Goal: Complete application form

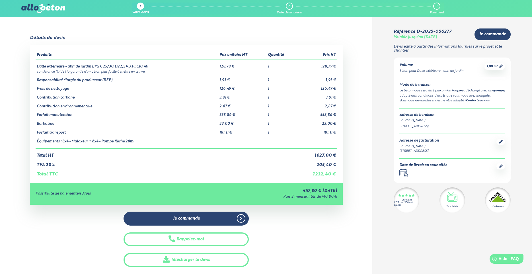
click at [52, 9] on img at bounding box center [43, 8] width 44 height 9
click at [495, 63] on div "1,00 m³" at bounding box center [495, 66] width 20 height 7
click at [493, 66] on span "1,00 m³" at bounding box center [492, 66] width 11 height 4
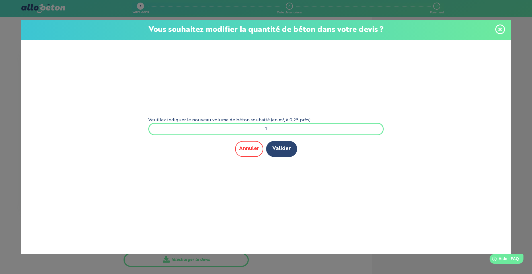
click at [254, 151] on button "Annuler" at bounding box center [249, 149] width 28 height 16
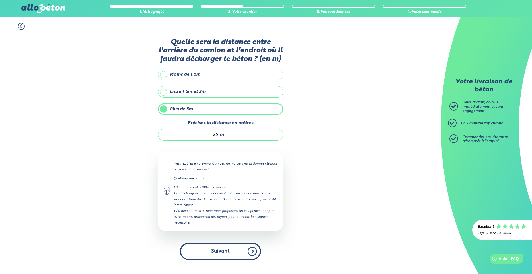
click at [251, 251] on button "Suivant" at bounding box center [220, 251] width 81 height 17
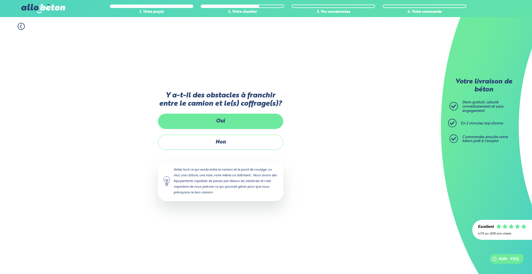
click at [220, 120] on label "Oui" at bounding box center [220, 121] width 125 height 15
click at [0, 0] on input "Oui" at bounding box center [0, 0] width 0 height 0
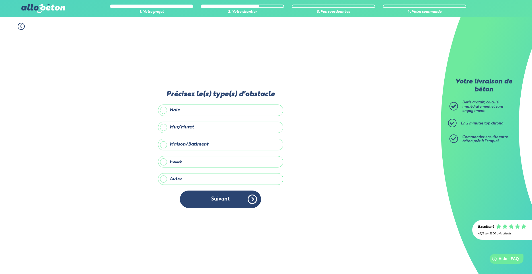
click at [165, 111] on label "Haie" at bounding box center [220, 109] width 125 height 11
click at [0, 0] on input "Haie" at bounding box center [0, 0] width 0 height 0
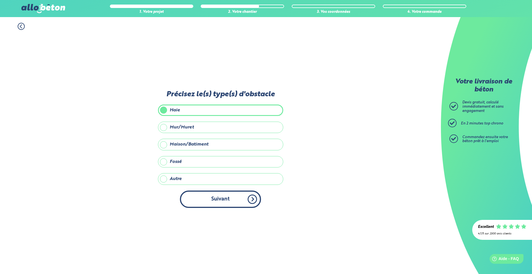
click at [252, 199] on button "Suivant" at bounding box center [220, 198] width 81 height 17
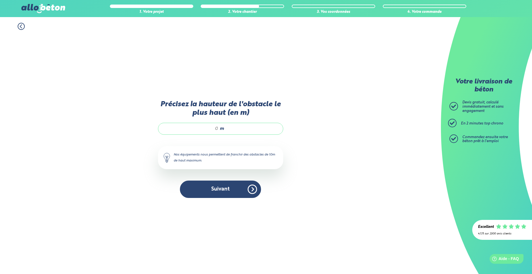
drag, startPoint x: 215, startPoint y: 129, endPoint x: 212, endPoint y: 130, distance: 3.2
click at [216, 129] on input "Précisez la hauteur de l'obstacle le plus haut (en m)" at bounding box center [191, 129] width 54 height 6
type input "2"
click at [252, 190] on button "Suivant" at bounding box center [220, 189] width 81 height 17
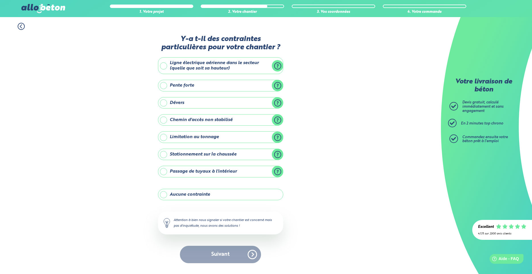
click at [277, 155] on label "Stationnement sur la chaussée" at bounding box center [220, 154] width 125 height 11
click at [0, 0] on input "Stationnement sur la chaussée" at bounding box center [0, 0] width 0 height 0
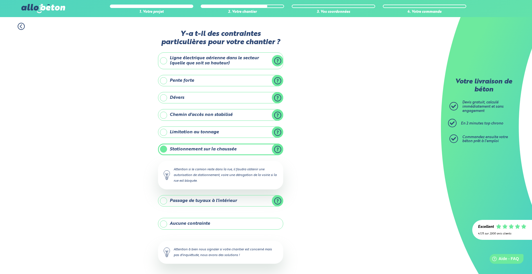
click at [277, 150] on label "Stationnement sur la chaussée" at bounding box center [220, 148] width 125 height 11
click at [0, 0] on input "Stationnement sur la chaussée" at bounding box center [0, 0] width 0 height 0
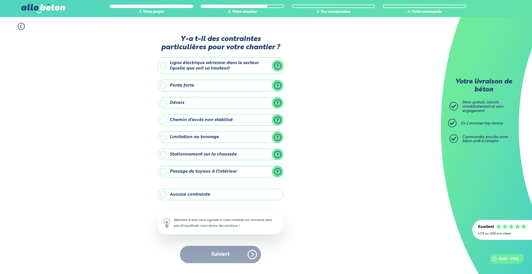
click at [277, 171] on label "Passage de tuyaux à l'intérieur" at bounding box center [220, 171] width 125 height 11
click at [0, 0] on input "Passage de tuyaux à l'intérieur" at bounding box center [0, 0] width 0 height 0
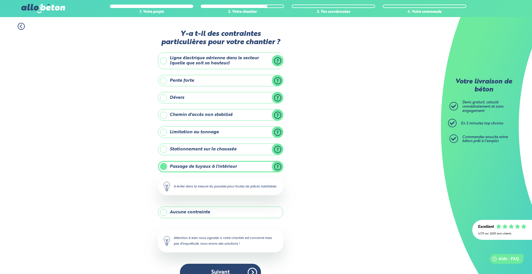
click at [278, 171] on label "Passage de tuyaux à l'intérieur" at bounding box center [220, 166] width 125 height 11
click at [0, 0] on input "Passage de tuyaux à l'intérieur" at bounding box center [0, 0] width 0 height 0
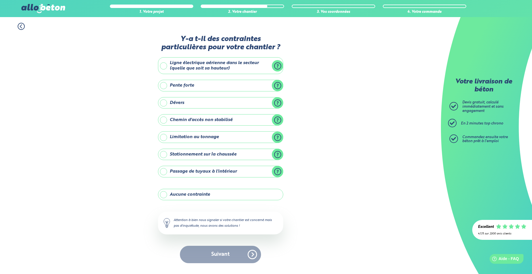
click at [164, 154] on label "Stationnement sur la chaussée" at bounding box center [220, 154] width 125 height 11
click at [0, 0] on input "Stationnement sur la chaussée" at bounding box center [0, 0] width 0 height 0
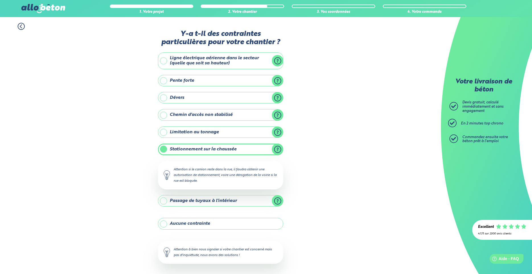
click at [163, 148] on label "Stationnement sur la chaussée" at bounding box center [220, 148] width 125 height 11
click at [0, 0] on input "Stationnement sur la chaussée" at bounding box center [0, 0] width 0 height 0
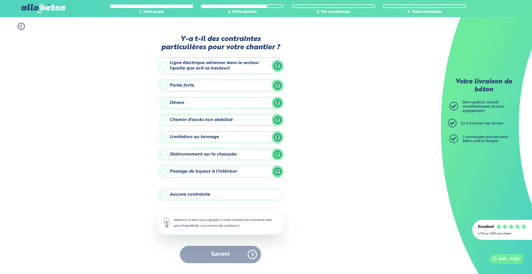
click at [164, 194] on label "Aucune contrainte" at bounding box center [220, 194] width 125 height 11
click at [0, 0] on input "Aucune contrainte" at bounding box center [0, 0] width 0 height 0
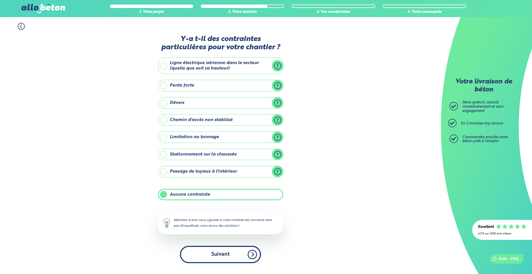
click at [252, 254] on button "Suivant" at bounding box center [220, 254] width 81 height 17
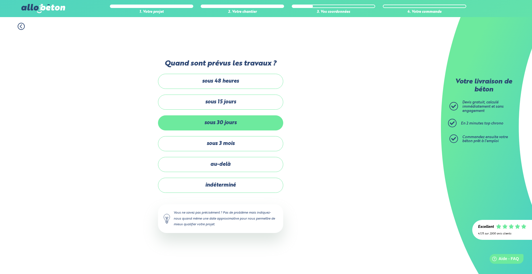
click at [225, 123] on label "sous 30 jours" at bounding box center [220, 122] width 125 height 15
click at [0, 0] on input "sous 30 jours" at bounding box center [0, 0] width 0 height 0
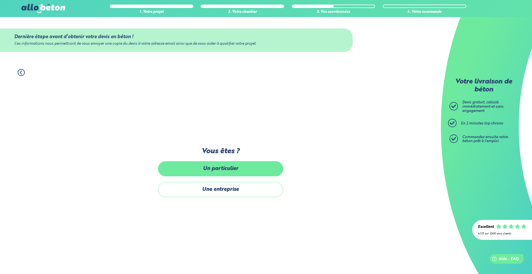
click at [224, 168] on label "Un particulier" at bounding box center [220, 168] width 125 height 15
click at [0, 0] on input "Un particulier" at bounding box center [0, 0] width 0 height 0
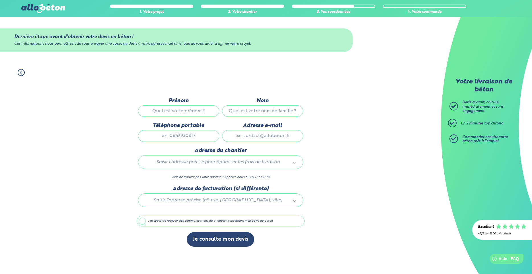
click at [166, 110] on input "Prénom" at bounding box center [178, 110] width 81 height 11
type input "Jean"
click at [265, 108] on input "Nom" at bounding box center [262, 110] width 81 height 11
type input "AGULLO"
click at [258, 135] on input "Adresse e-mail" at bounding box center [262, 135] width 81 height 11
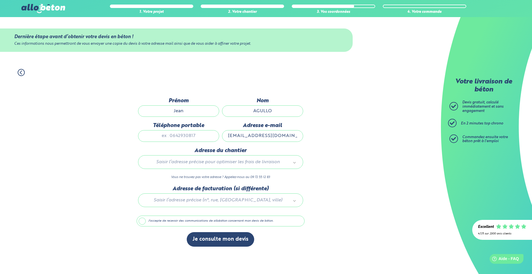
type input "ja33@wanadoo.fr"
click at [194, 138] on input "Téléphone portable" at bounding box center [178, 135] width 81 height 11
type input "0"
click at [193, 161] on body "09 72 55 12 83 Conseils et Appel Gratuits nos produits le béton prêt à l'emploi…" at bounding box center [266, 137] width 532 height 274
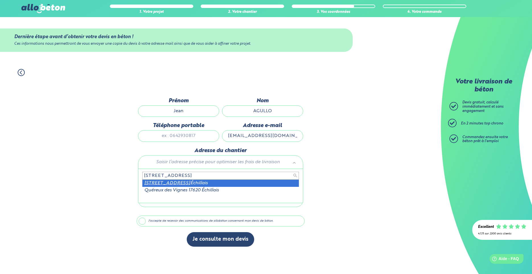
type input "35 rue des Vignes 17620"
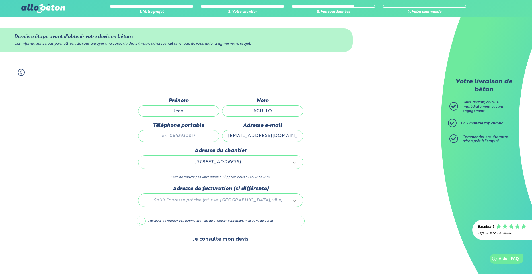
click at [227, 239] on button "Je consulte mon devis" at bounding box center [220, 239] width 67 height 15
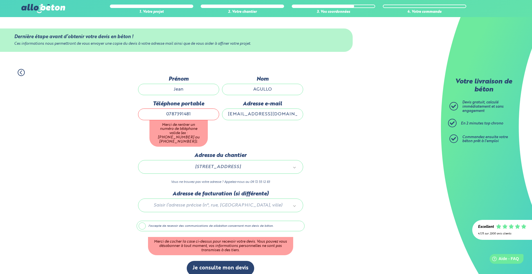
type input "0787391481"
click at [106, 153] on div "1. Votre projet 2. Votre chantier 3. Vos coordonnées 4. Votre commande Dernière…" at bounding box center [220, 172] width 441 height 218
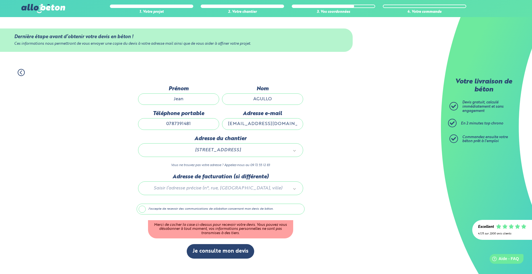
click at [142, 209] on label "J'accepte de recevoir des communications de allobéton concernant mon devis de b…" at bounding box center [221, 209] width 168 height 11
click at [0, 0] on input "J'accepte de recevoir des communications de allobéton concernant mon devis de b…" at bounding box center [0, 0] width 0 height 0
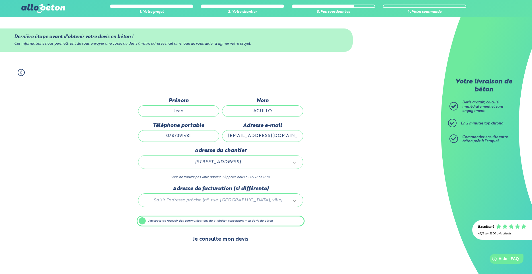
click at [225, 240] on button "Je consulte mon devis" at bounding box center [220, 239] width 67 height 15
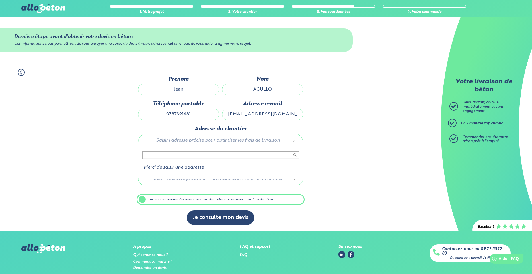
click at [229, 143] on body "09 72 55 12 83 Conseils et Appel Gratuits nos produits le béton prêt à l'emploi…" at bounding box center [266, 150] width 532 height 301
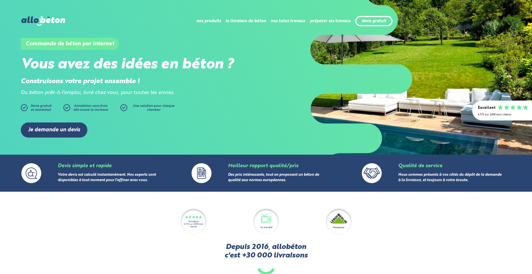
click at [372, 174] on icon ".icon-handshake-a, .icon-handshake-b { fill: none; stroke: #2b4572; stroke-line…" at bounding box center [372, 172] width 17 height 11
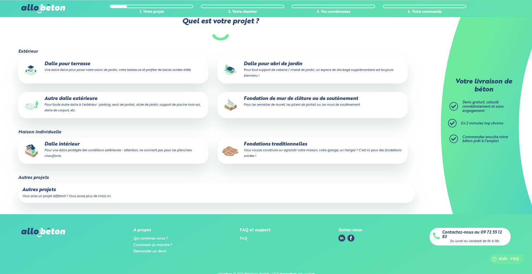
scroll to position [65, 0]
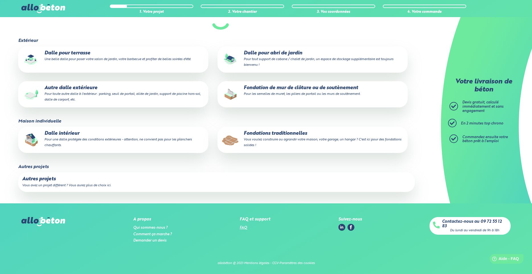
click at [244, 227] on link "FAQ" at bounding box center [243, 228] width 7 height 4
